Goal: Unclear

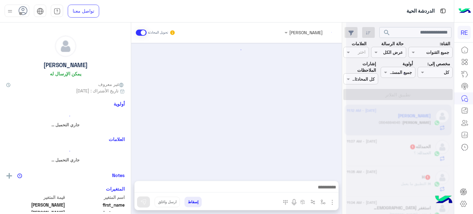
scroll to position [148, 0]
